Goal: Task Accomplishment & Management: Use online tool/utility

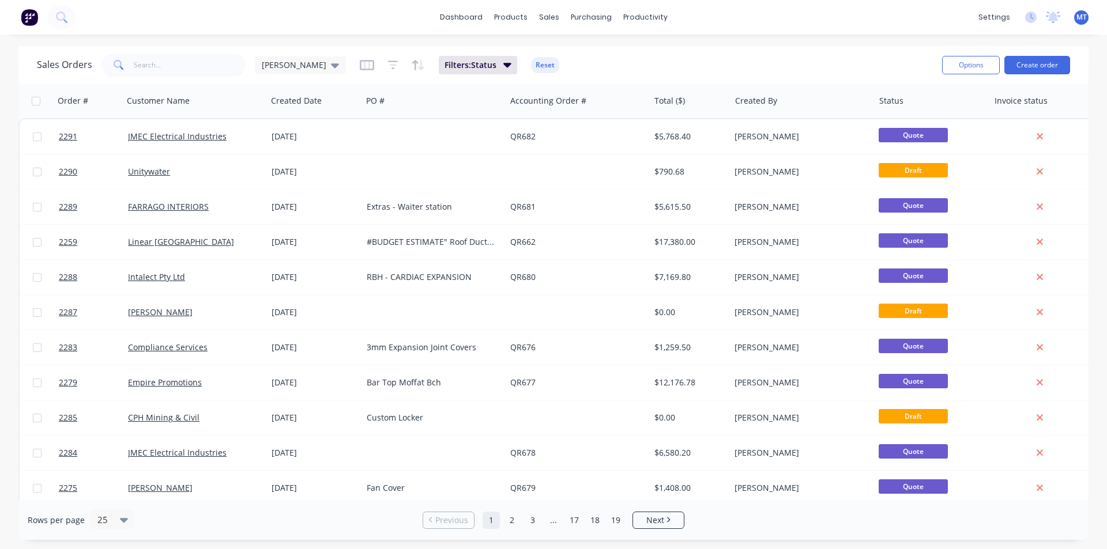
scroll to position [115, 0]
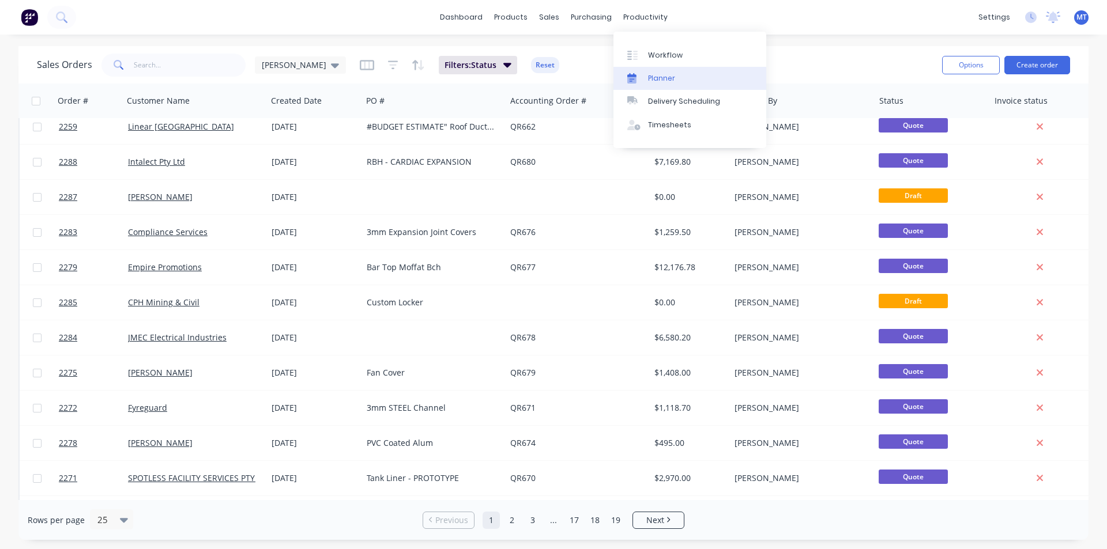
click at [659, 76] on div "Planner" at bounding box center [661, 78] width 27 height 10
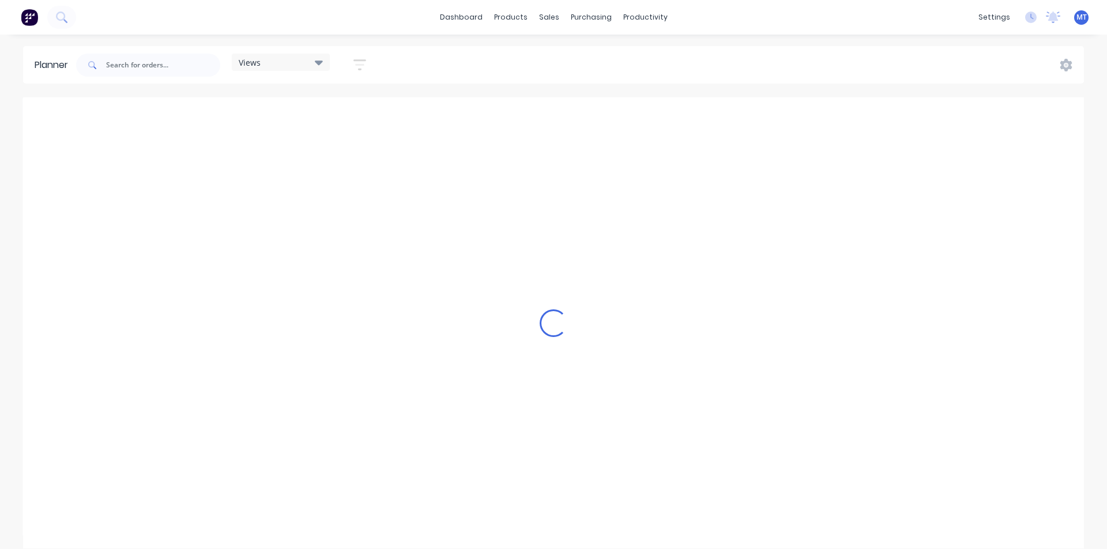
scroll to position [0, 1]
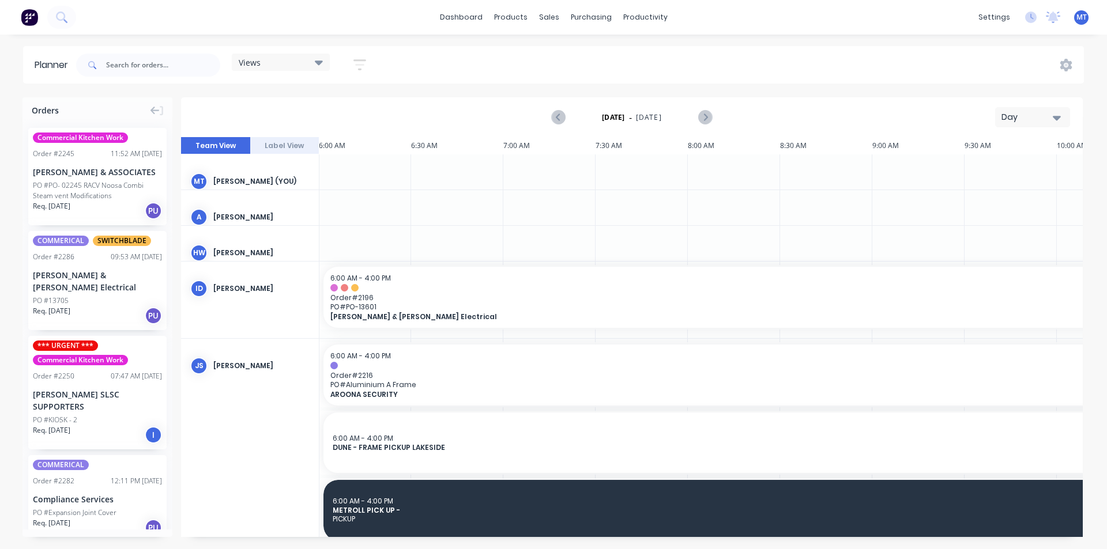
click at [1053, 118] on icon "button" at bounding box center [1057, 117] width 8 height 13
click at [1023, 173] on div "Week" at bounding box center [1012, 171] width 114 height 23
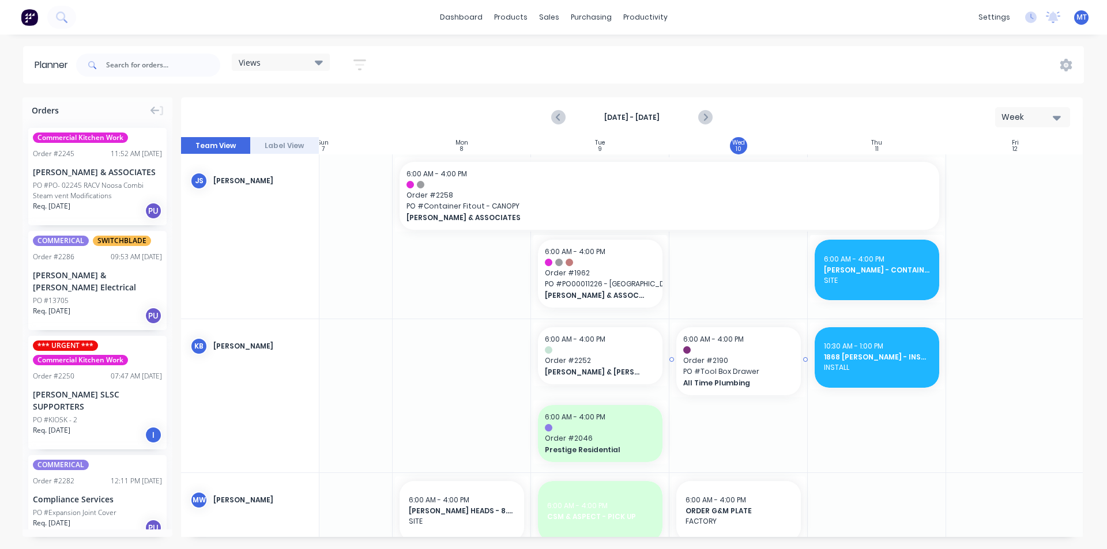
scroll to position [692, 65]
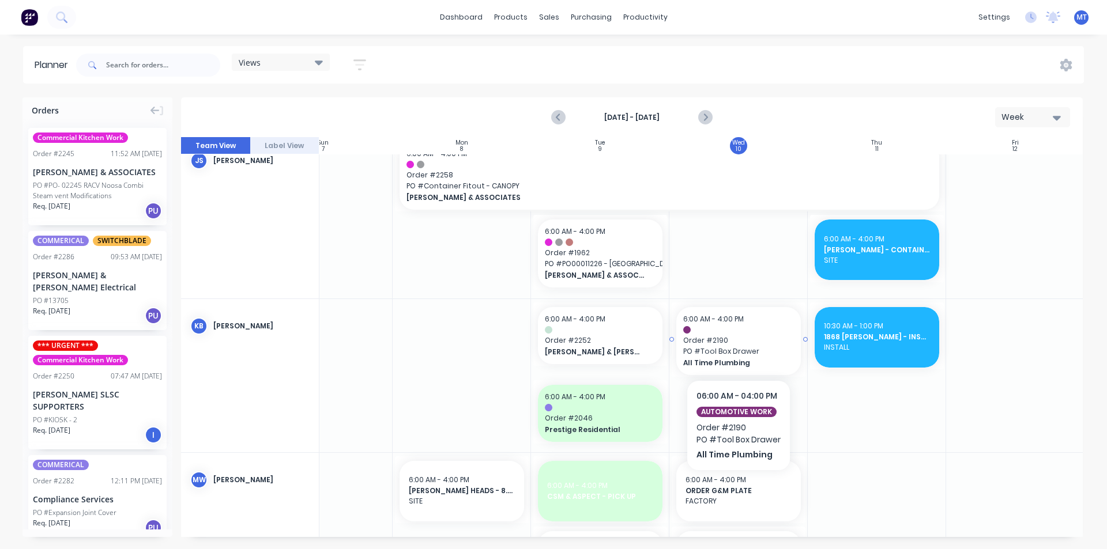
click at [745, 337] on span "Order # 2190" at bounding box center [738, 340] width 111 height 10
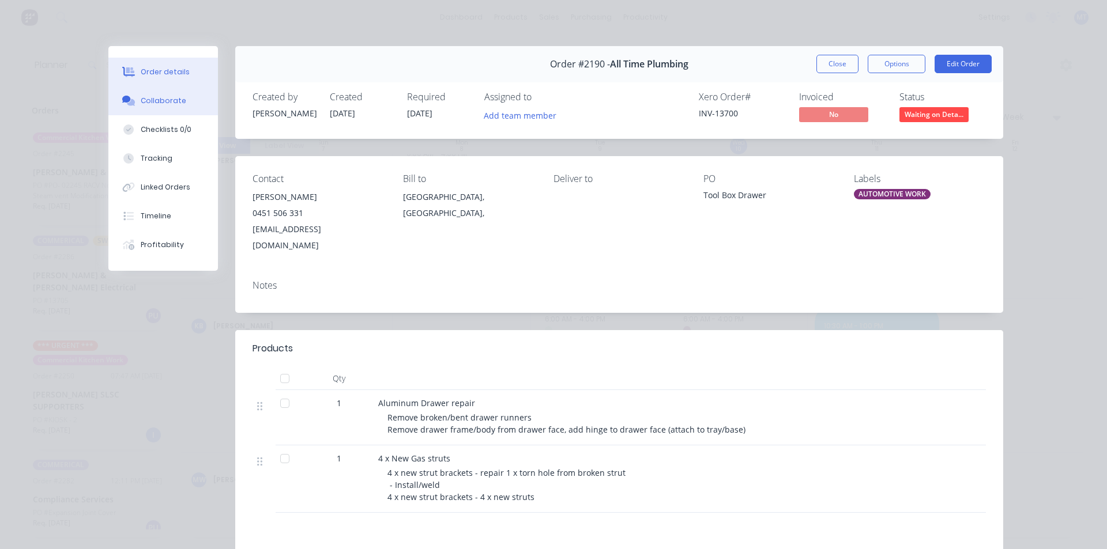
drag, startPoint x: 168, startPoint y: 100, endPoint x: 195, endPoint y: 107, distance: 28.7
click at [167, 100] on div "Collaborate" at bounding box center [164, 101] width 46 height 10
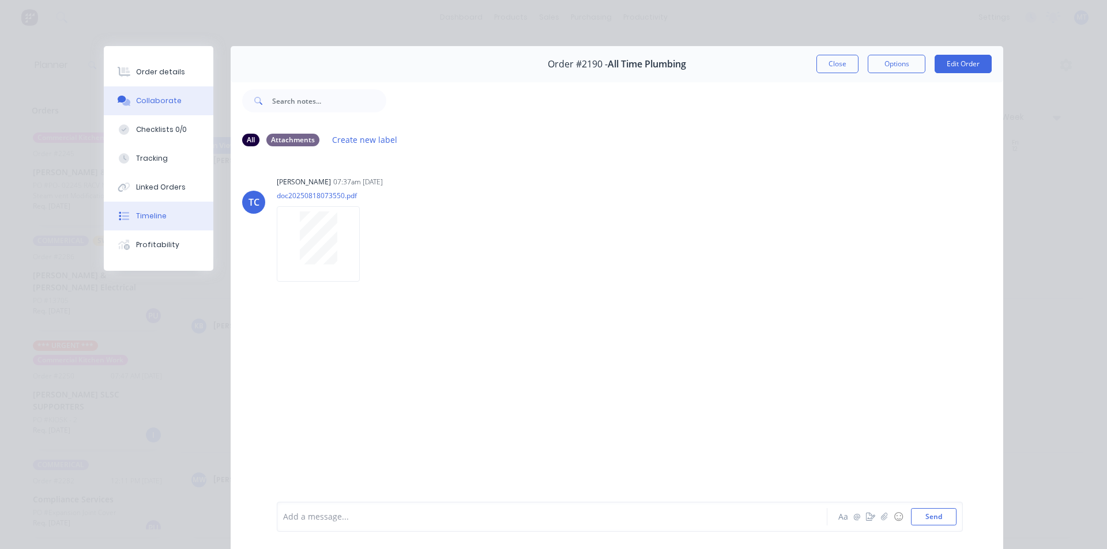
click at [157, 214] on div "Timeline" at bounding box center [151, 216] width 31 height 10
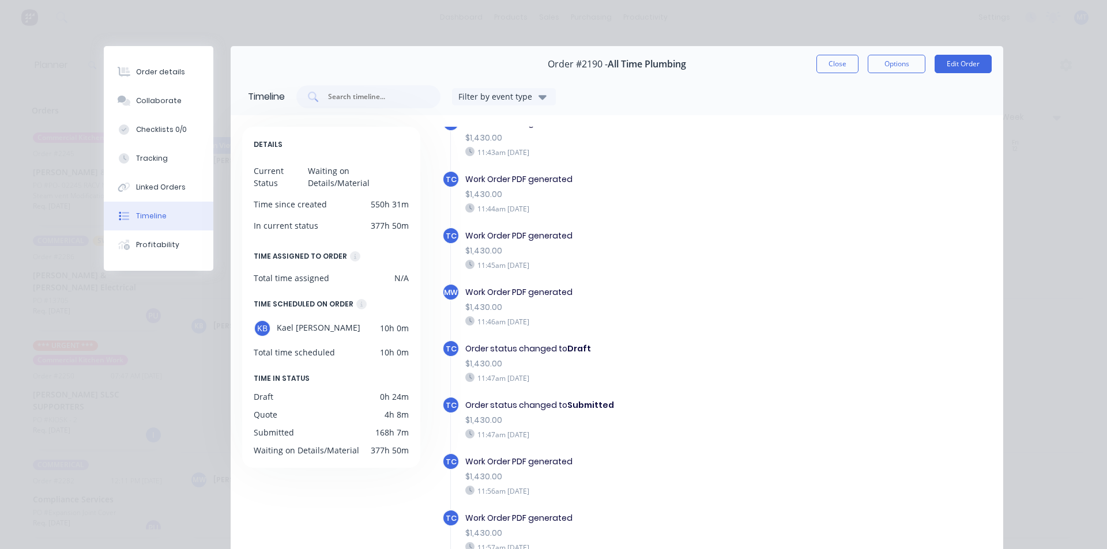
scroll to position [294, 0]
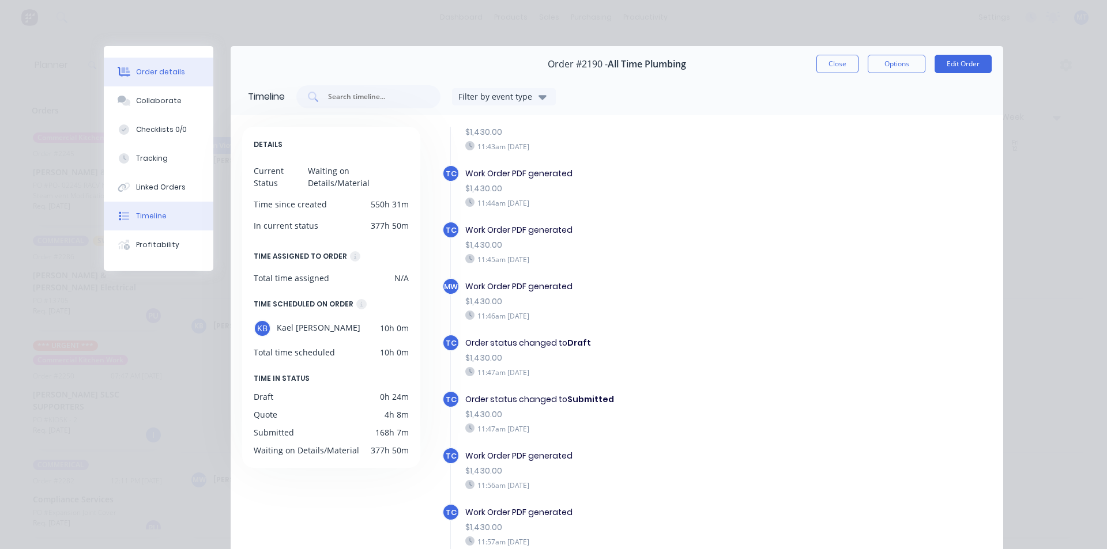
click at [171, 76] on div "Order details" at bounding box center [160, 72] width 49 height 10
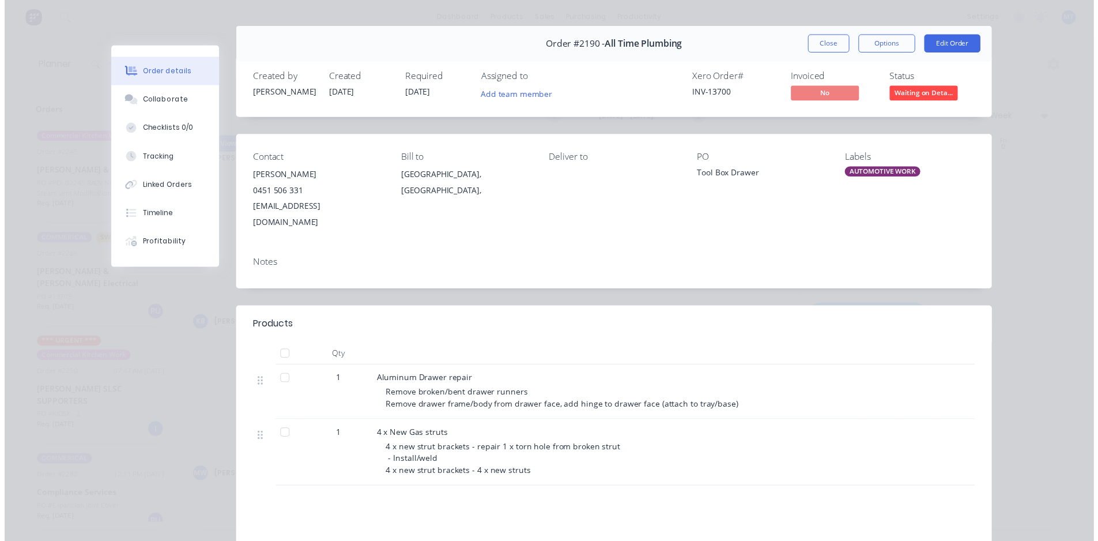
scroll to position [0, 0]
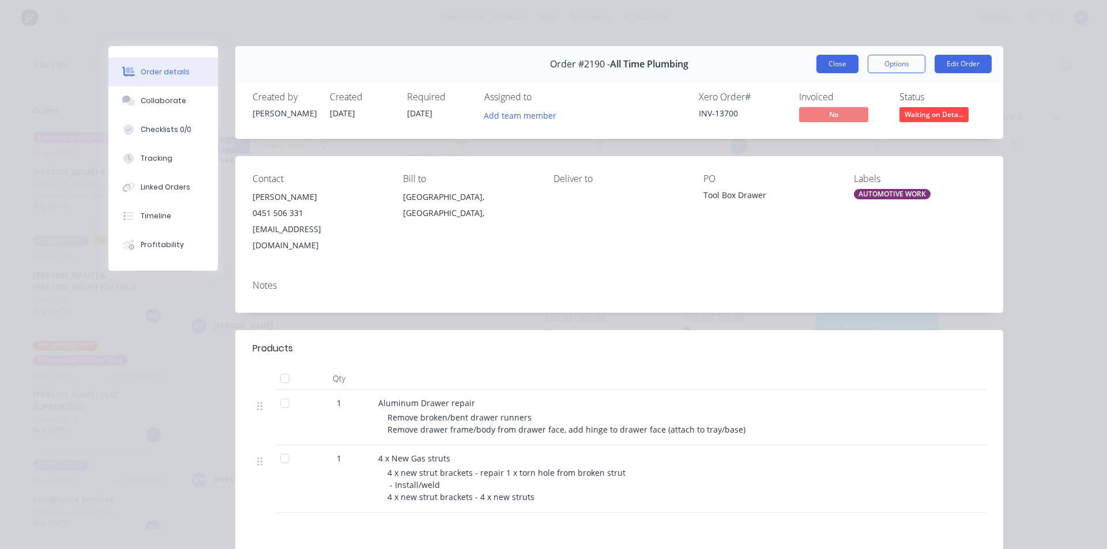
click at [828, 70] on button "Close" at bounding box center [837, 64] width 42 height 18
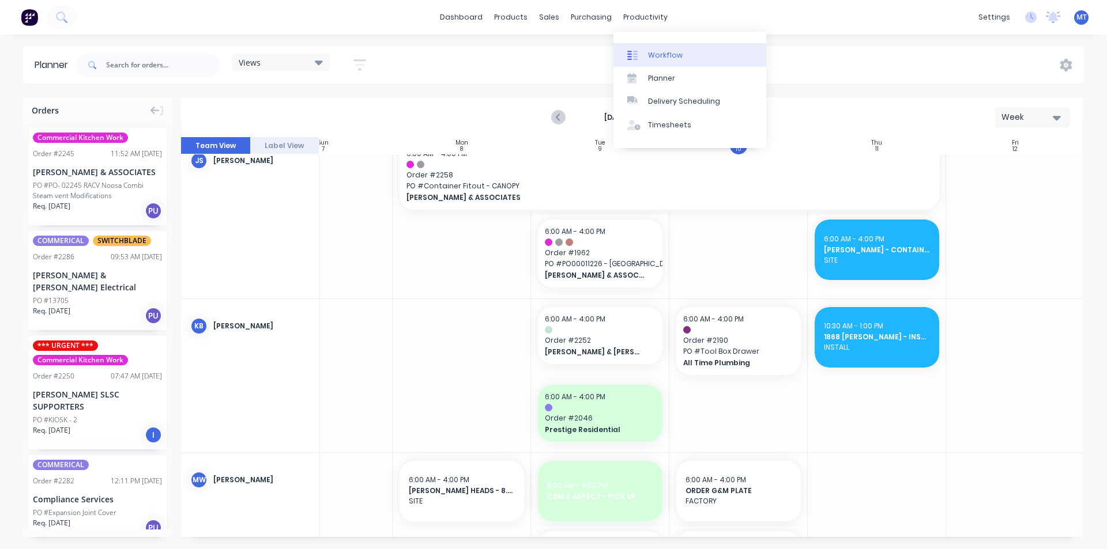
click at [658, 56] on div "Workflow" at bounding box center [665, 55] width 35 height 10
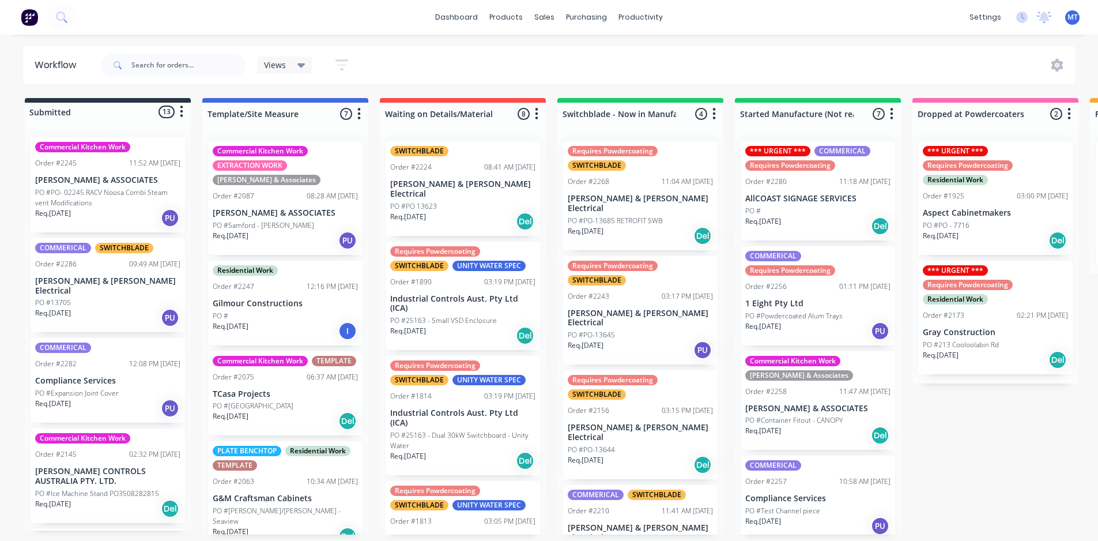
click at [829, 217] on div "Req. [DATE] Del" at bounding box center [817, 226] width 145 height 20
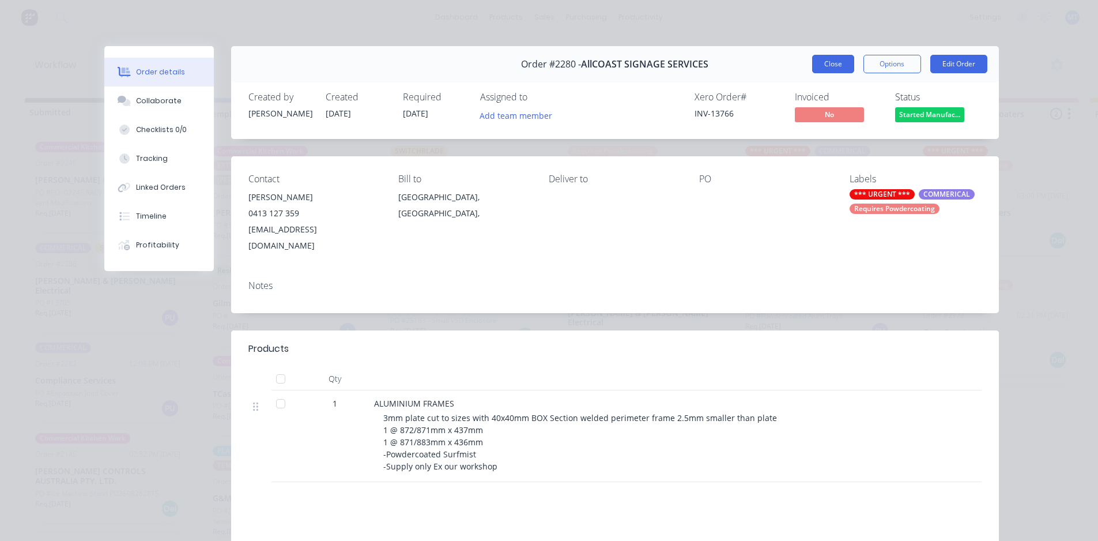
click at [822, 67] on button "Close" at bounding box center [833, 64] width 42 height 18
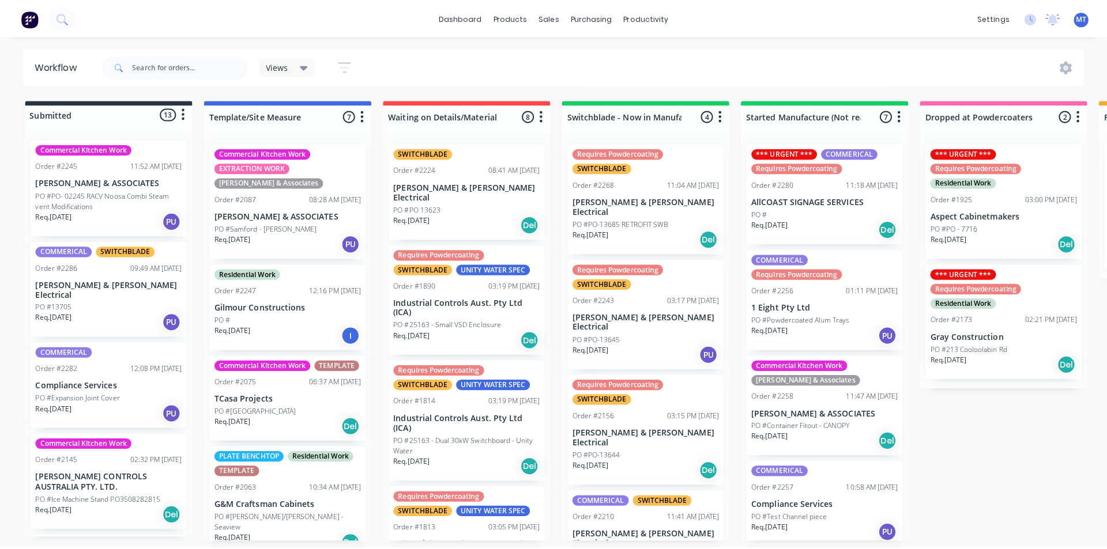
scroll to position [290, 0]
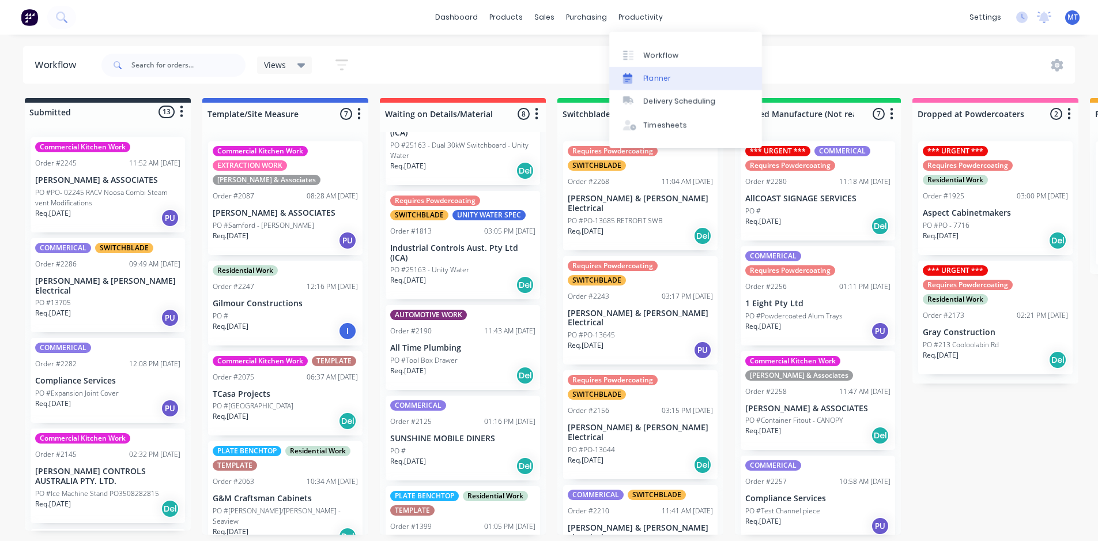
click at [655, 76] on div "Planner" at bounding box center [657, 78] width 27 height 10
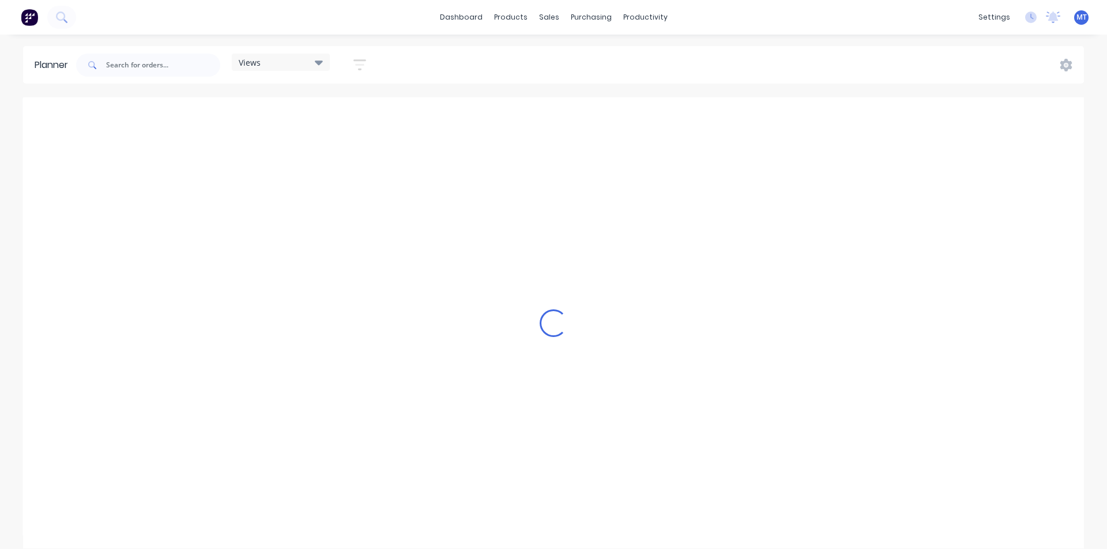
scroll to position [0, 1]
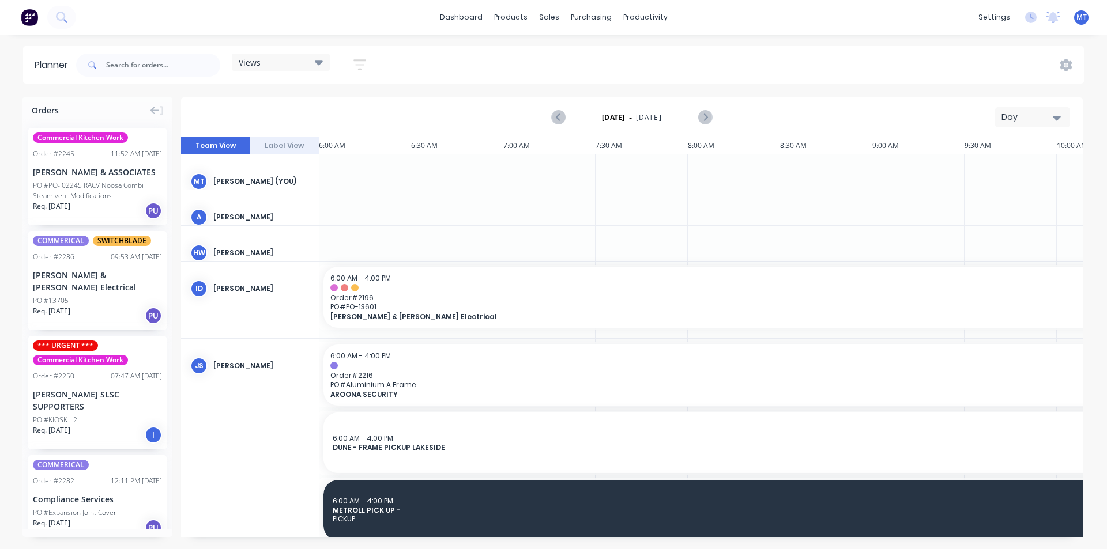
click at [1054, 118] on icon "button" at bounding box center [1057, 118] width 8 height 5
click at [1038, 173] on div "Week" at bounding box center [1012, 171] width 114 height 23
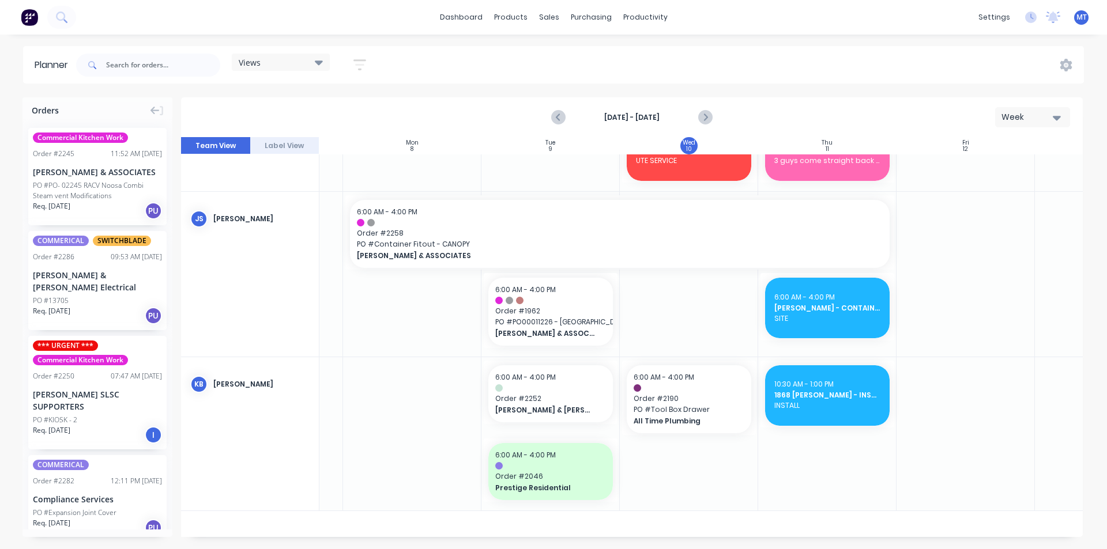
scroll to position [634, 115]
